Goal: Transaction & Acquisition: Purchase product/service

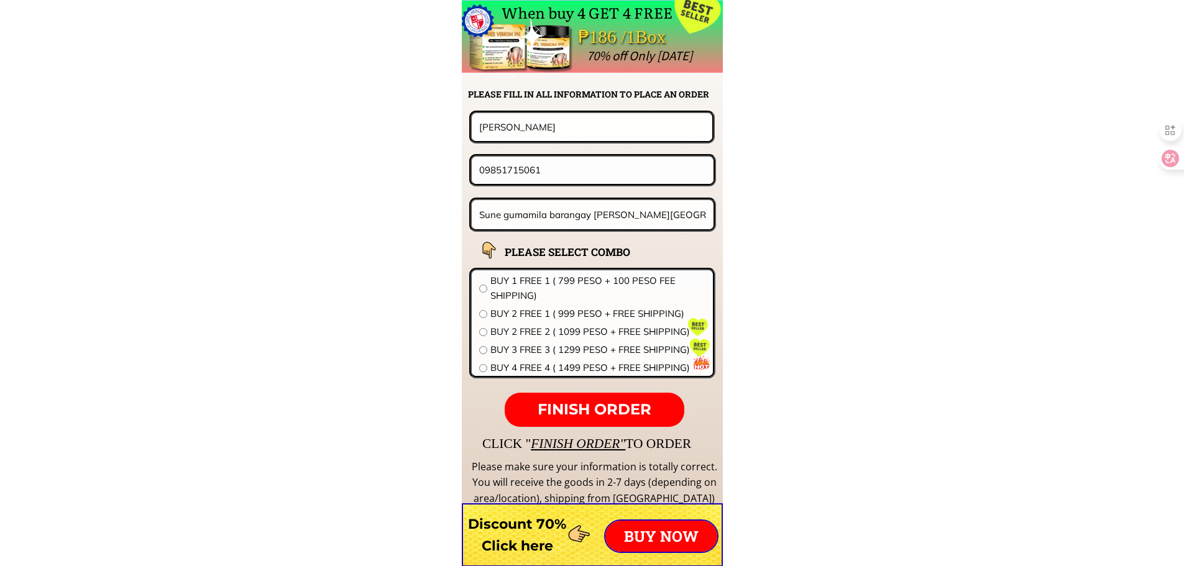
scroll to position [9755, 0]
click at [612, 211] on input "Sune gumamila barangay [PERSON_NAME][GEOGRAPHIC_DATA]" at bounding box center [593, 214] width 234 height 29
paste input "Magsaysay Ave, Baguio, [GEOGRAPHIC_DATA], [GEOGRAPHIC_DATA]"
type input "Magsaysay Ave, Baguio, [GEOGRAPHIC_DATA], [GEOGRAPHIC_DATA]"
drag, startPoint x: 565, startPoint y: 132, endPoint x: 417, endPoint y: 126, distance: 148.1
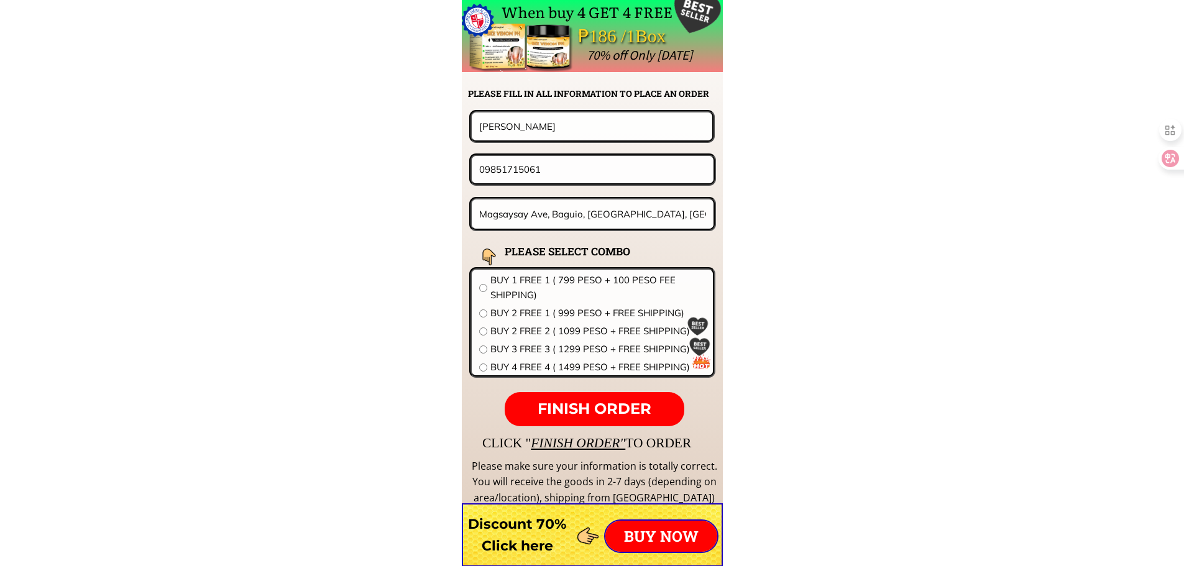
paste input "[PERSON_NAME]"
type input "[PERSON_NAME]"
click at [520, 309] on span "BUY 2 FREE 1 ( 999 PESO + FREE SHIPPING)" at bounding box center [598, 313] width 215 height 15
radio input "true"
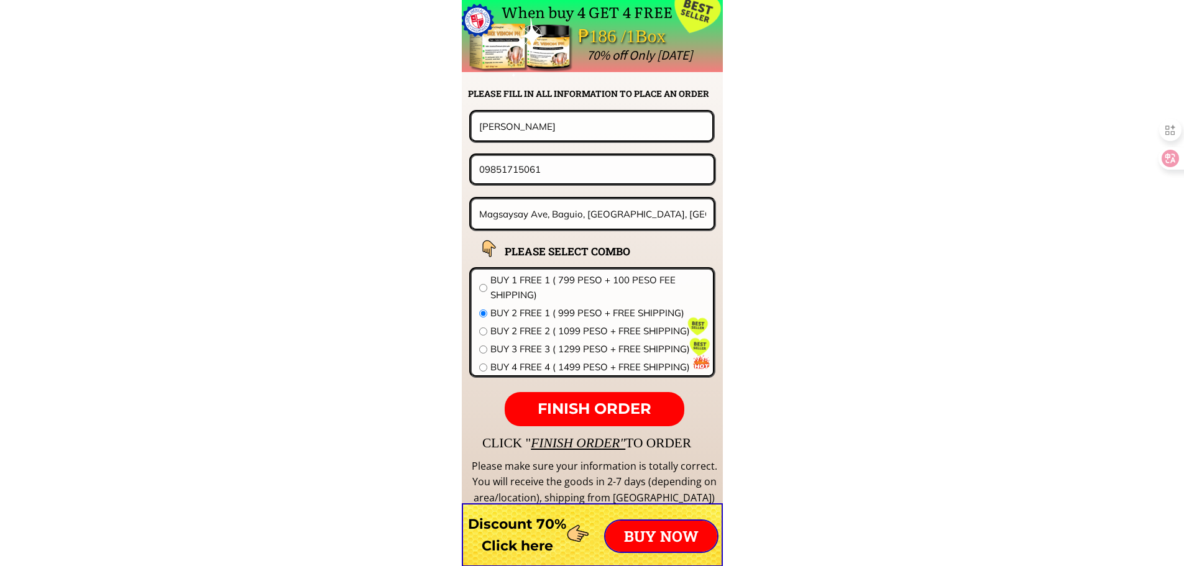
drag, startPoint x: 451, startPoint y: 175, endPoint x: 392, endPoint y: 175, distance: 59.7
paste input "[PHONE_NUMBER]"
click at [609, 397] on p "FINISH ORDER" at bounding box center [594, 409] width 179 height 35
click at [610, 402] on span "FINISH ORDER" at bounding box center [595, 409] width 114 height 18
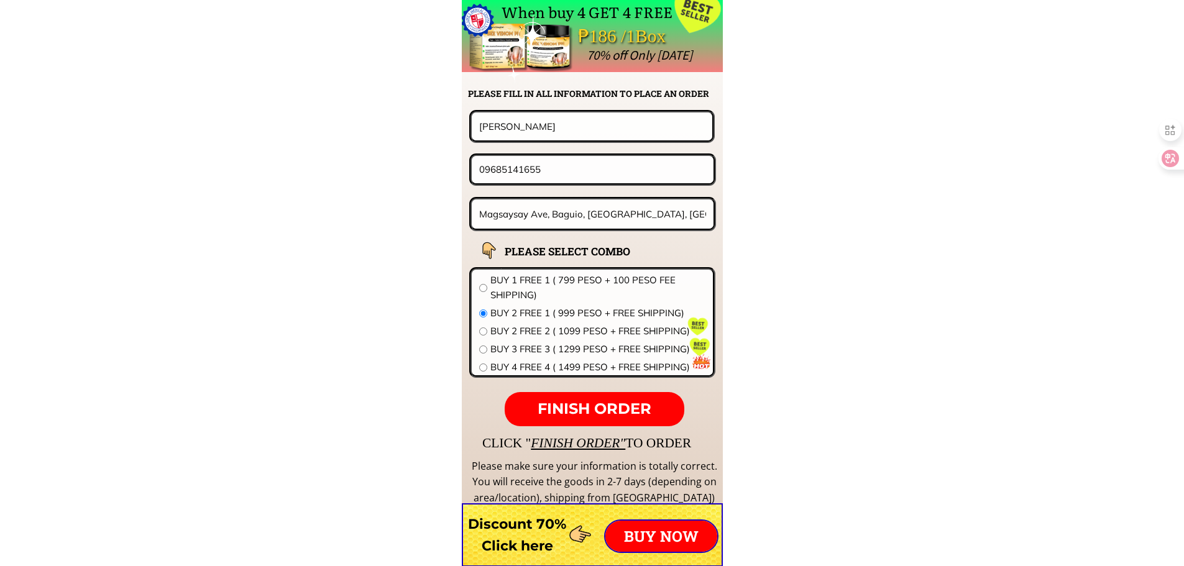
click at [610, 402] on span "FINISH ORDER" at bounding box center [595, 409] width 114 height 18
click at [609, 173] on input "09685141655" at bounding box center [592, 169] width 233 height 27
click at [614, 408] on span "FINISH ORDER" at bounding box center [595, 409] width 114 height 18
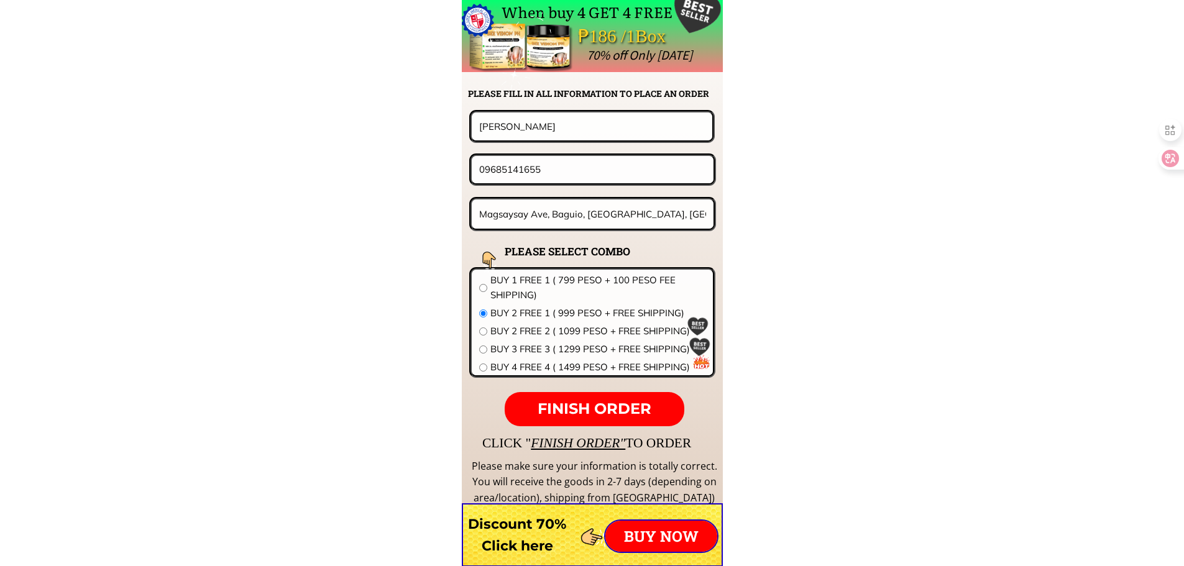
click at [486, 173] on input "09685141655" at bounding box center [592, 169] width 233 height 27
type input "09685141655"
click at [619, 405] on span "FINISH ORDER" at bounding box center [595, 409] width 114 height 18
